Goal: Navigation & Orientation: Find specific page/section

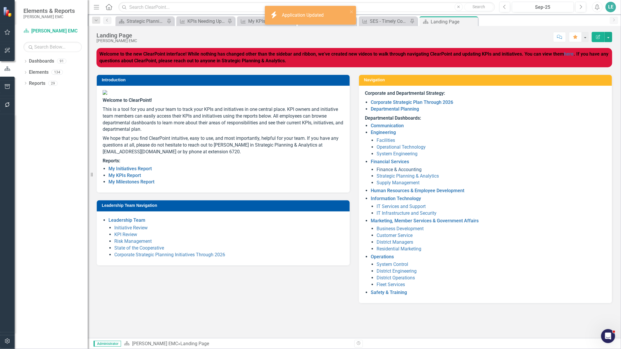
click at [393, 168] on link "Finance & Accounting" at bounding box center [399, 170] width 45 height 6
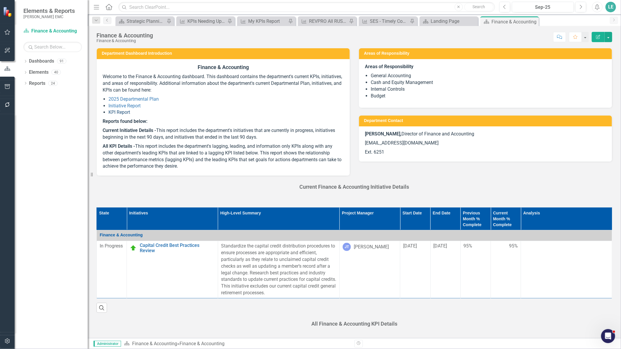
click at [121, 111] on link "KPI Report" at bounding box center [120, 112] width 22 height 6
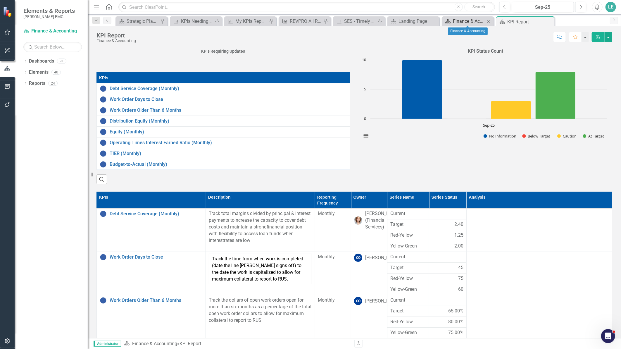
click at [471, 22] on div "Finance & Accounting" at bounding box center [469, 21] width 32 height 7
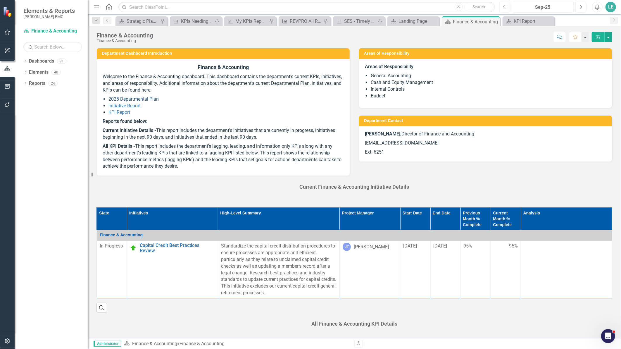
click at [134, 100] on link "2025 Departmental Plan" at bounding box center [134, 99] width 50 height 6
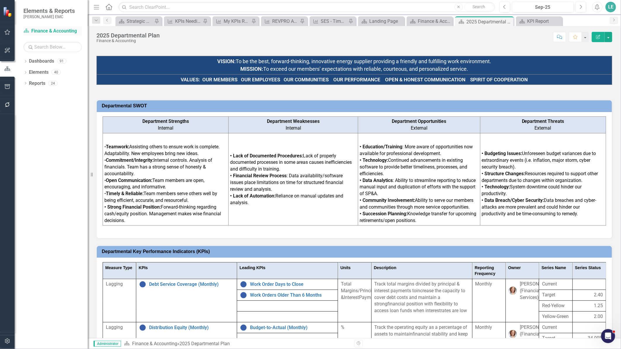
click at [45, 31] on link "Dashboard Finance & Accounting" at bounding box center [52, 31] width 59 height 7
